Goal: Information Seeking & Learning: Learn about a topic

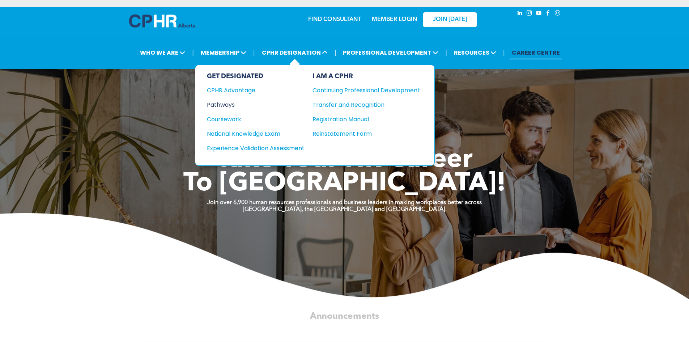
click at [218, 105] on div "Pathways" at bounding box center [251, 104] width 88 height 9
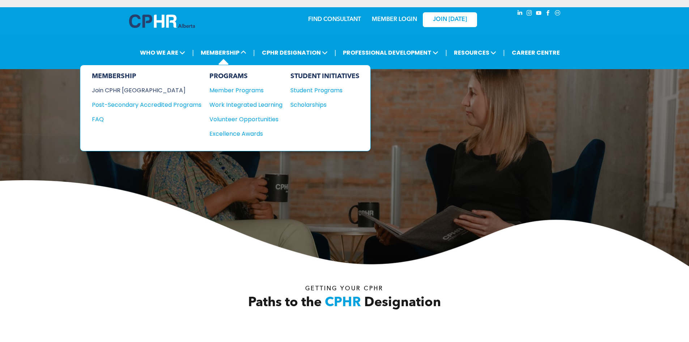
click at [113, 88] on div "Join CPHR [GEOGRAPHIC_DATA]" at bounding box center [141, 90] width 99 height 9
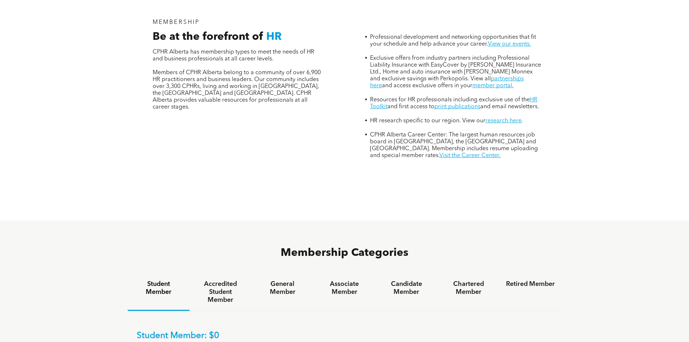
scroll to position [506, 0]
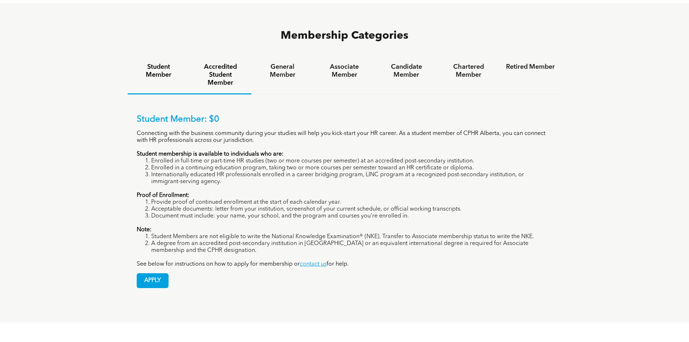
click at [210, 63] on h4 "Accredited Student Member" at bounding box center [220, 75] width 49 height 24
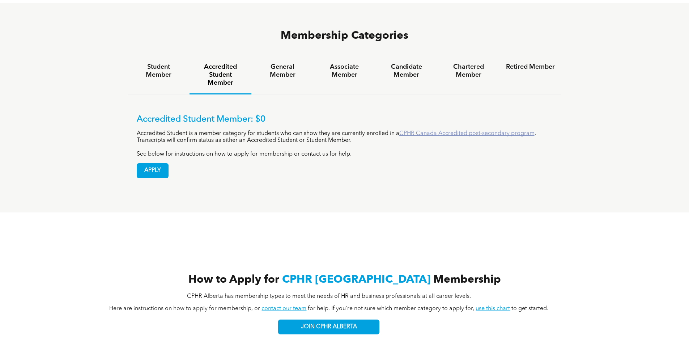
click at [424, 131] on link "CPHR Canada Accredited post-secondary program" at bounding box center [466, 134] width 135 height 6
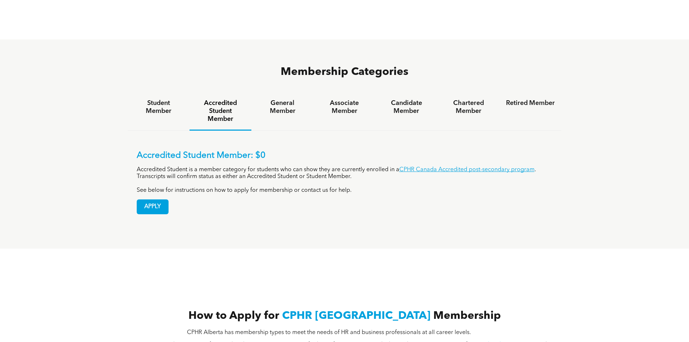
scroll to position [362, 0]
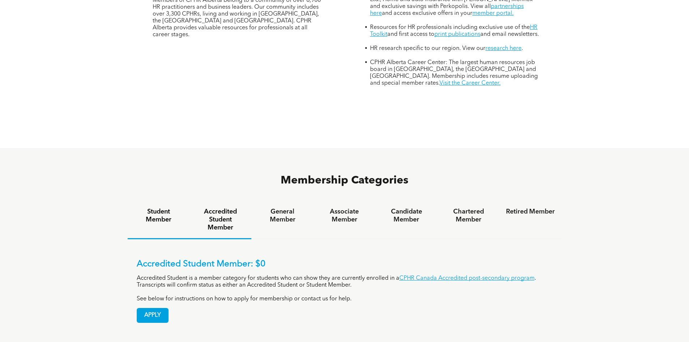
click at [155, 208] on h4 "Student Member" at bounding box center [158, 216] width 49 height 16
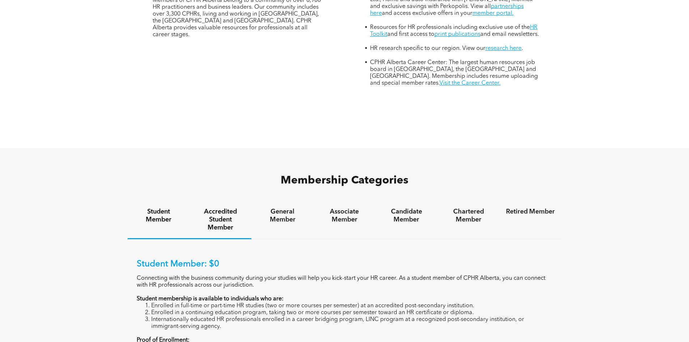
click at [219, 208] on h4 "Accredited Student Member" at bounding box center [220, 220] width 49 height 24
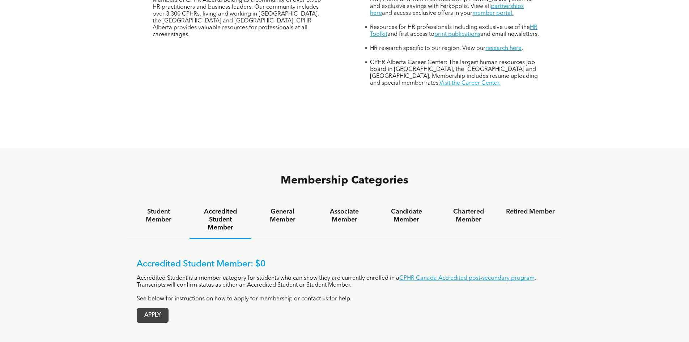
click at [153, 308] on span "APPLY" at bounding box center [152, 315] width 31 height 14
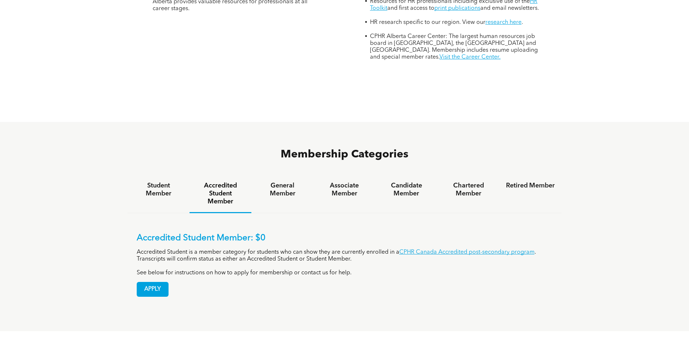
scroll to position [398, 0]
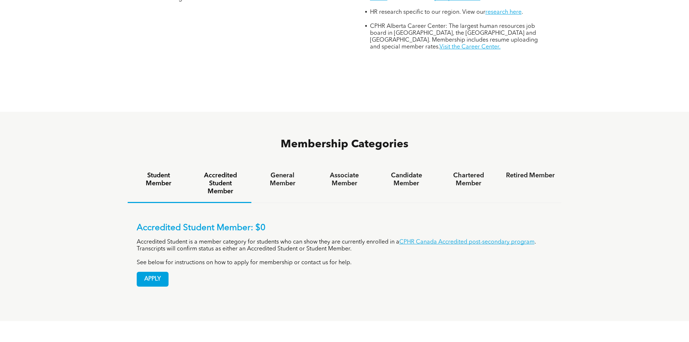
click at [152, 171] on h4 "Student Member" at bounding box center [158, 179] width 49 height 16
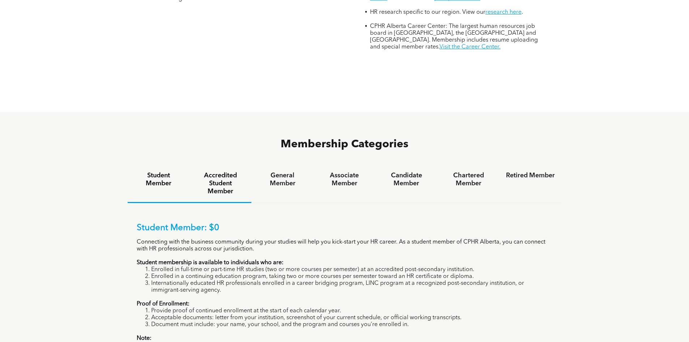
click at [210, 171] on h4 "Accredited Student Member" at bounding box center [220, 183] width 49 height 24
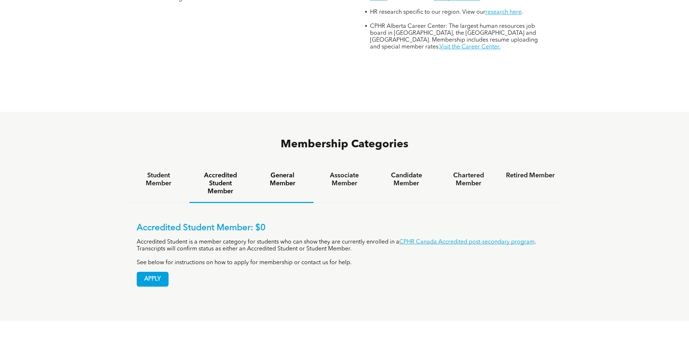
click at [278, 171] on h4 "General Member" at bounding box center [282, 179] width 49 height 16
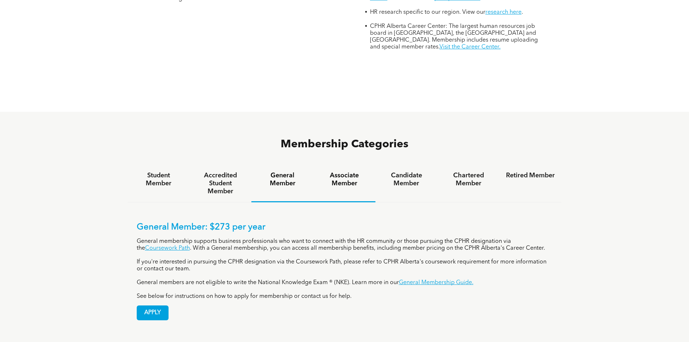
click at [334, 171] on h4 "Associate Member" at bounding box center [344, 179] width 49 height 16
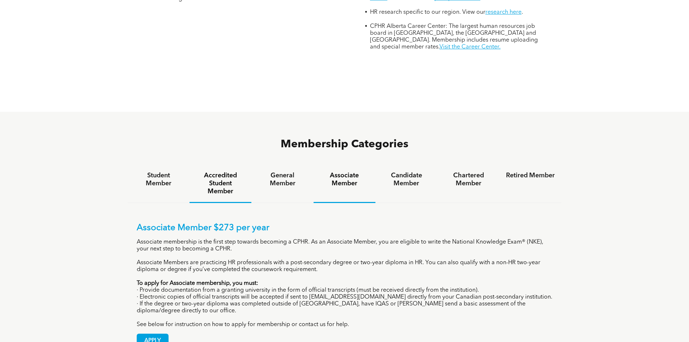
click at [205, 171] on h4 "Accredited Student Member" at bounding box center [220, 183] width 49 height 24
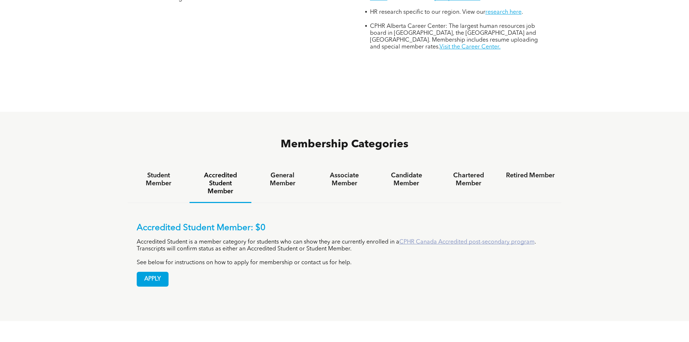
click at [425, 239] on link "CPHR Canada Accredited post-secondary program" at bounding box center [466, 242] width 135 height 6
click at [283, 165] on div "General Member" at bounding box center [282, 184] width 62 height 38
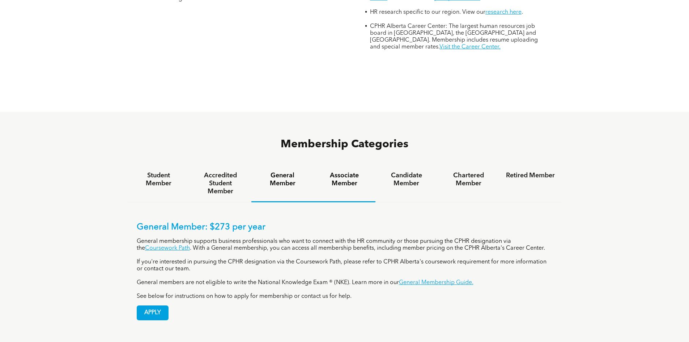
click at [352, 171] on h4 "Associate Member" at bounding box center [344, 179] width 49 height 16
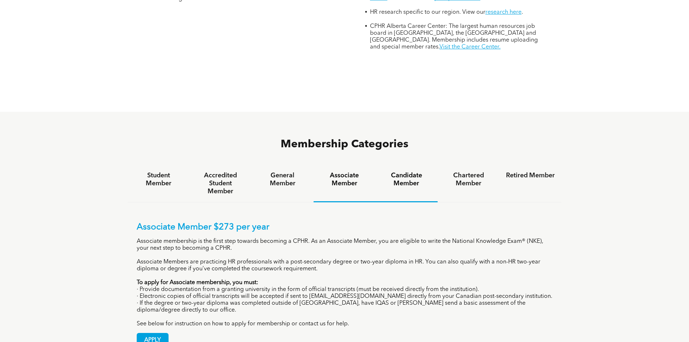
click at [393, 171] on h4 "Candidate Member" at bounding box center [406, 179] width 49 height 16
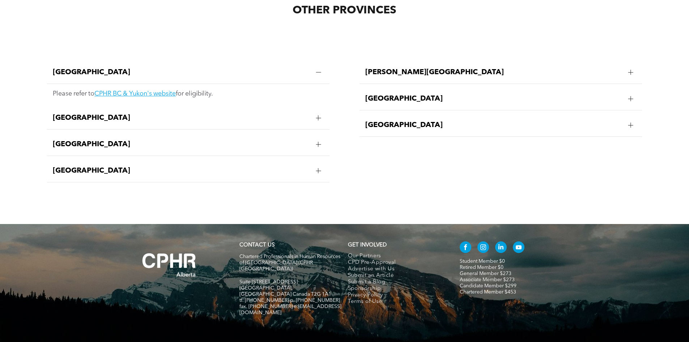
scroll to position [1522, 0]
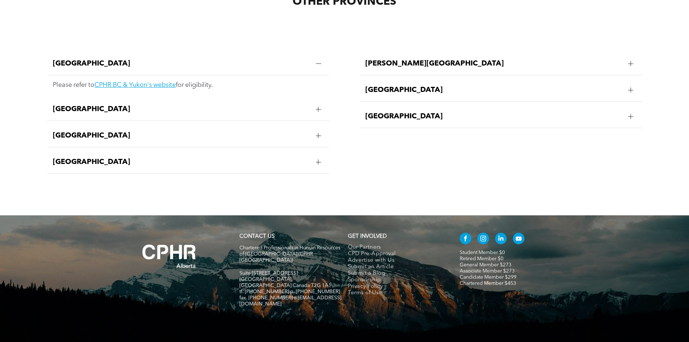
click at [83, 105] on span "Manitoba" at bounding box center [181, 109] width 257 height 9
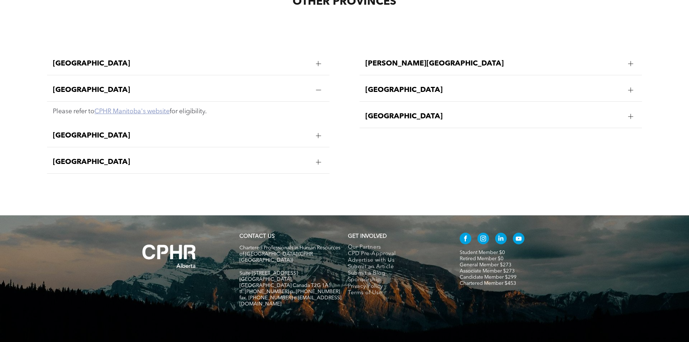
click at [140, 108] on link "CPHR Manitoba's website" at bounding box center [131, 111] width 75 height 7
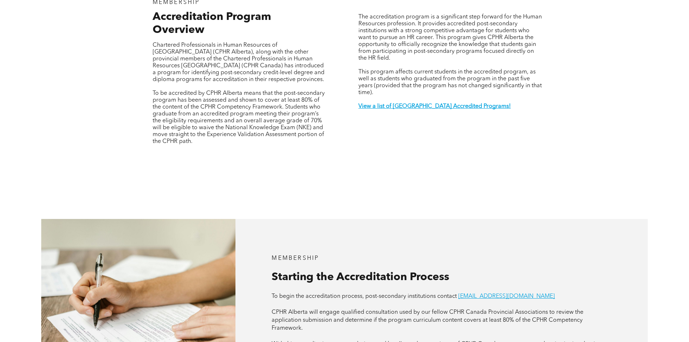
scroll to position [221, 0]
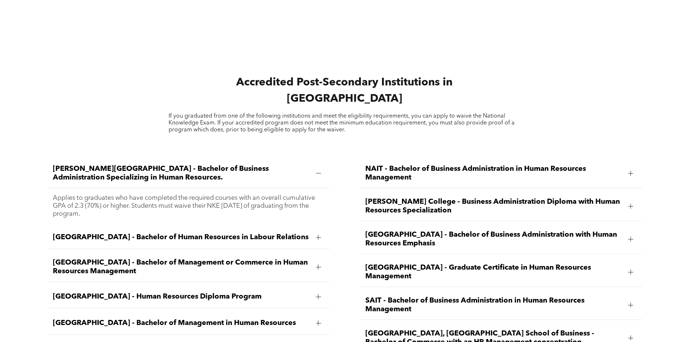
scroll to position [796, 0]
